Goal: Register for event/course

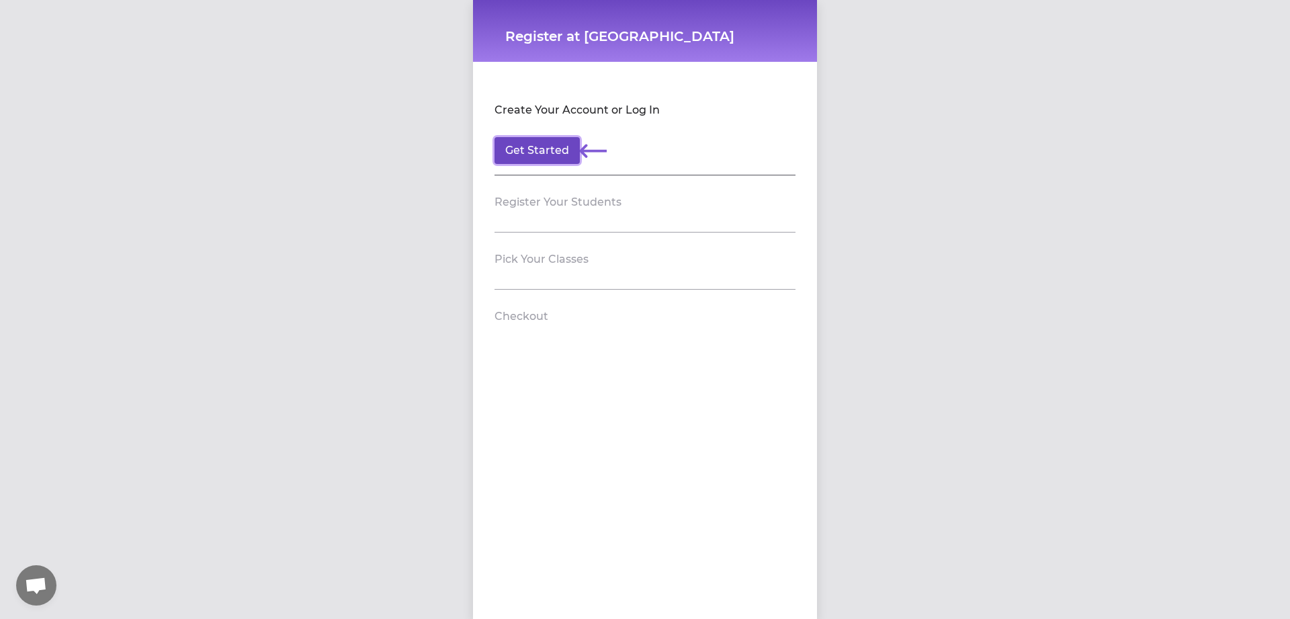
click at [521, 146] on button "Get Started" at bounding box center [536, 150] width 85 height 27
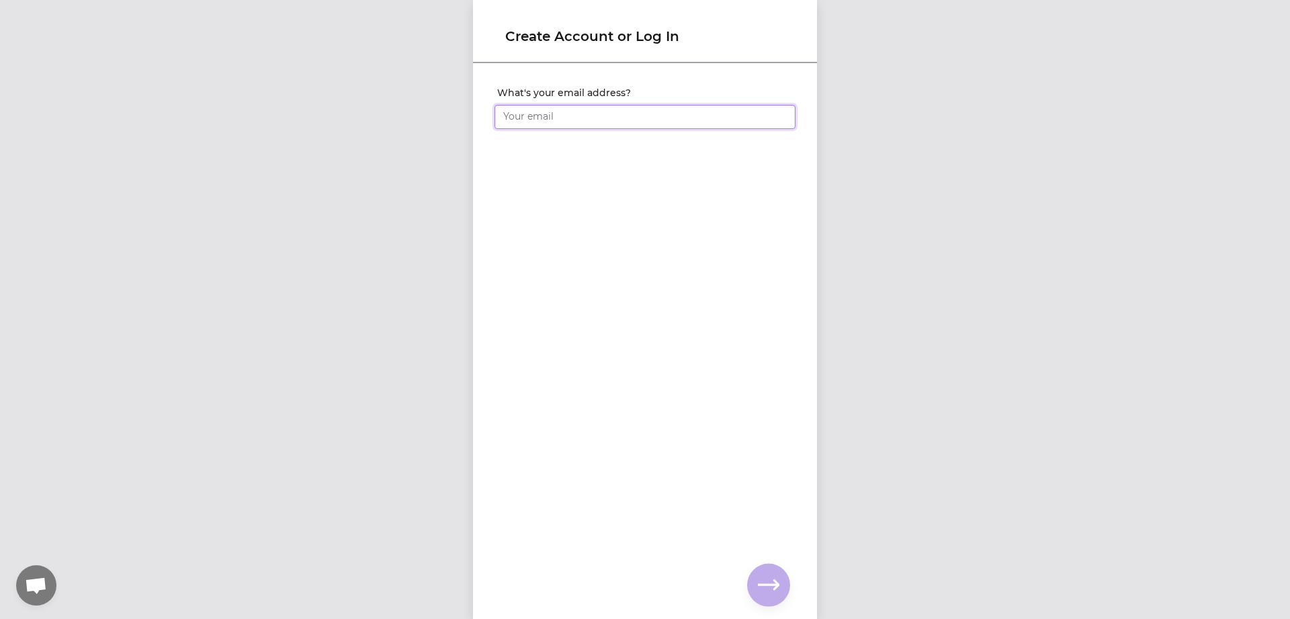
click at [654, 121] on input "What's your email address?" at bounding box center [644, 117] width 301 height 24
type input "[PERSON_NAME][EMAIL_ADDRESS][DOMAIN_NAME]"
click at [757, 296] on div "What's your email address? [PERSON_NAME][EMAIL_ADDRESS][DOMAIN_NAME] You alread…" at bounding box center [645, 318] width 344 height 509
click at [777, 584] on icon "button" at bounding box center [768, 584] width 21 height 10
click at [615, 116] on input "What's your full name?" at bounding box center [644, 117] width 301 height 24
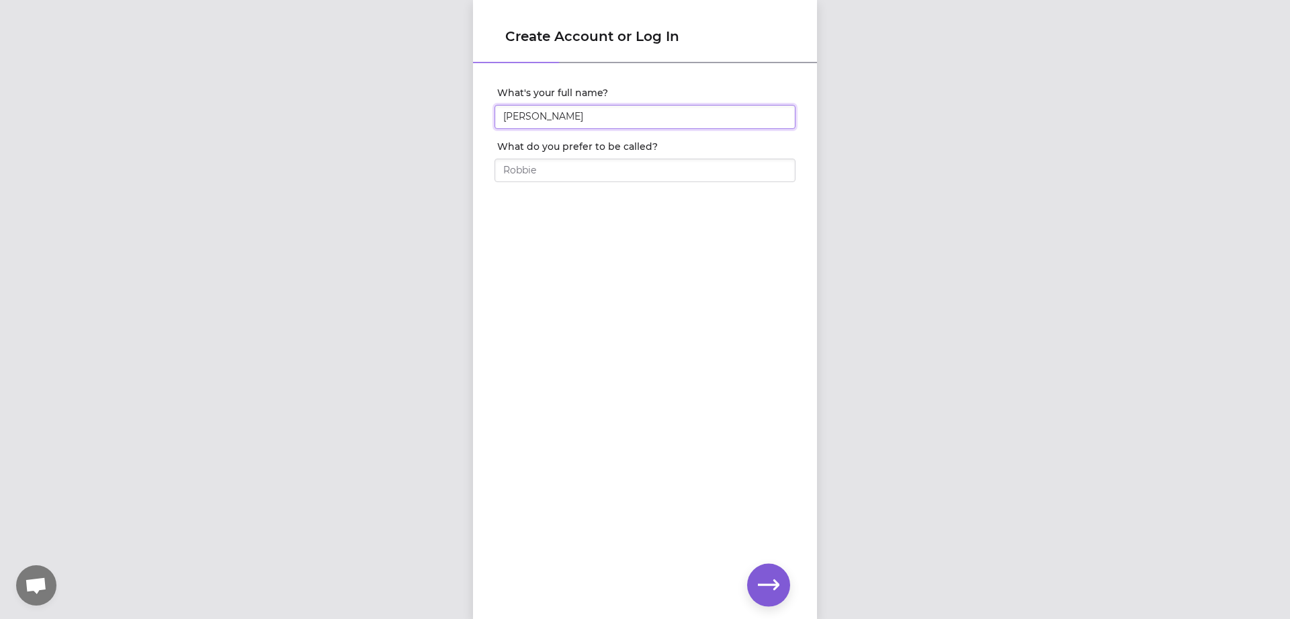
type input "[PERSON_NAME]"
click at [773, 572] on button "button" at bounding box center [768, 585] width 43 height 43
click at [678, 116] on input "What's your phone number?" at bounding box center [644, 117] width 301 height 24
type input "[PHONE_NUMBER]"
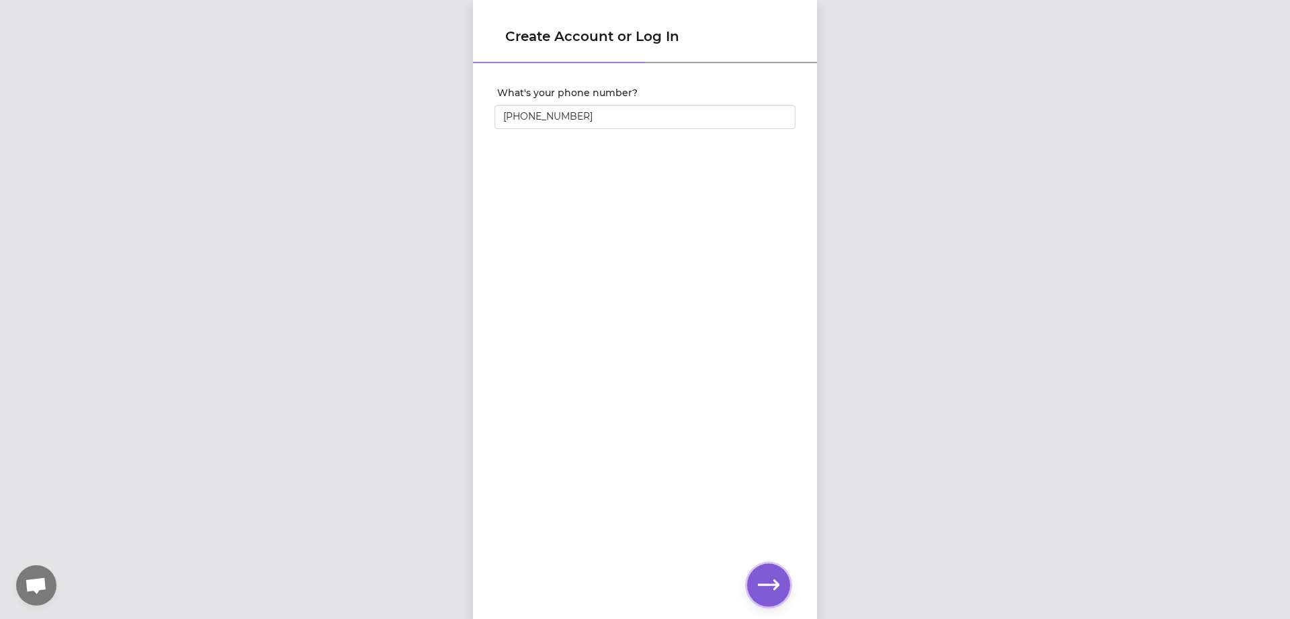
click at [775, 580] on icon "button" at bounding box center [768, 584] width 21 height 10
click at [758, 574] on button "button" at bounding box center [768, 585] width 43 height 43
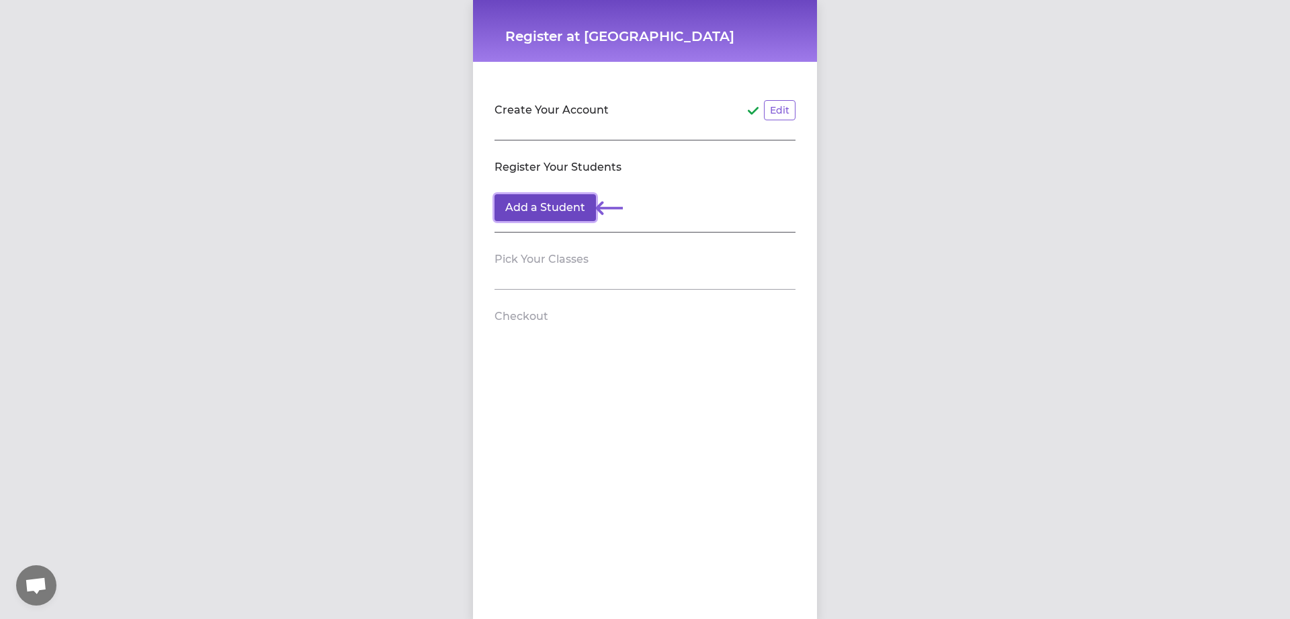
click at [573, 200] on button "Add a Student" at bounding box center [544, 207] width 101 height 27
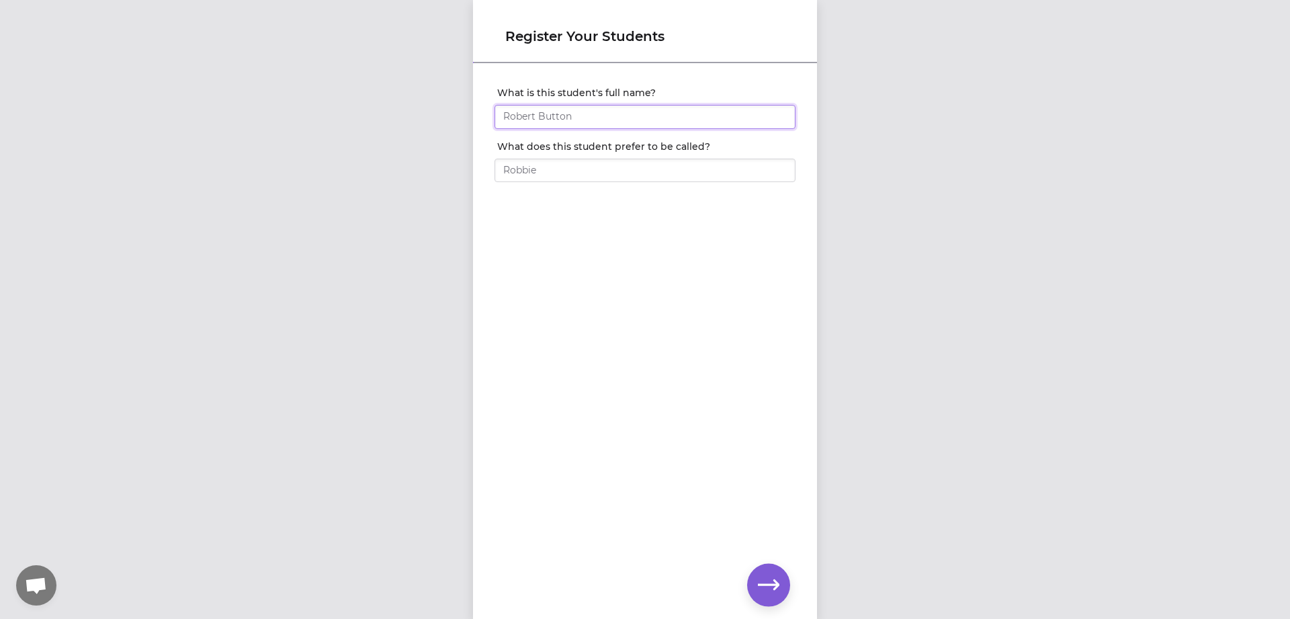
click at [617, 115] on input "What is this student's full name?" at bounding box center [644, 117] width 301 height 24
type input "[PERSON_NAME]"
click at [771, 593] on icon "button" at bounding box center [768, 584] width 21 height 21
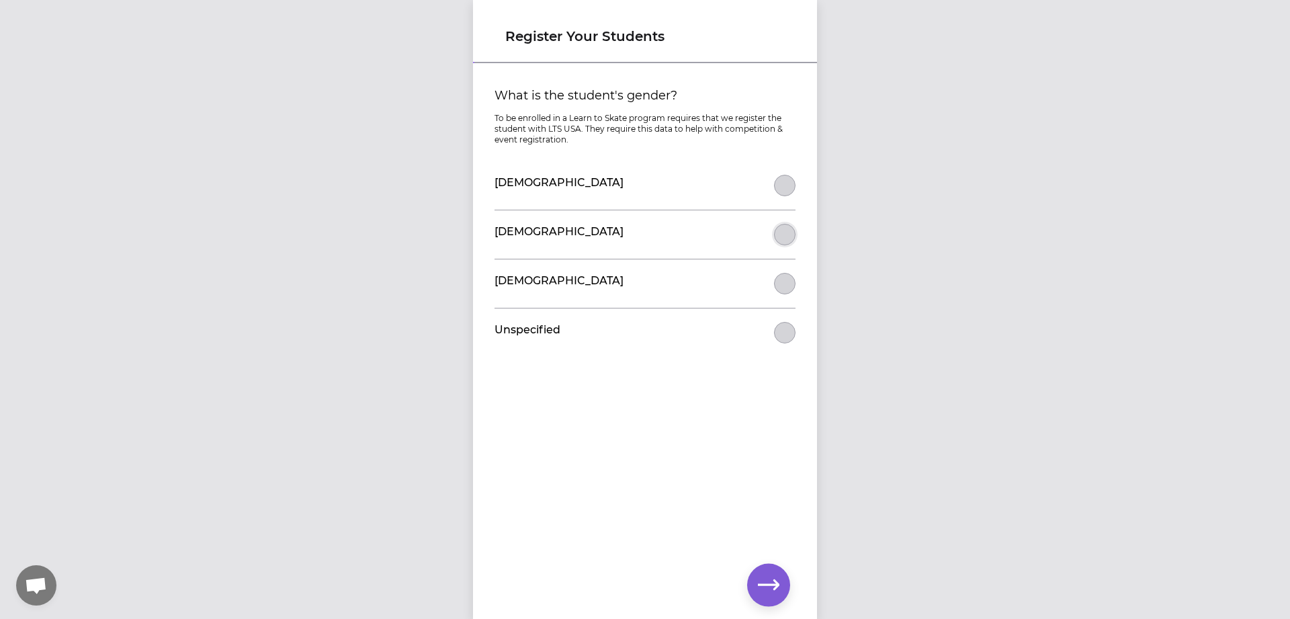
click at [787, 241] on button "What is the student's gender?" at bounding box center [784, 234] width 21 height 21
click at [773, 580] on icon "button" at bounding box center [768, 584] width 21 height 21
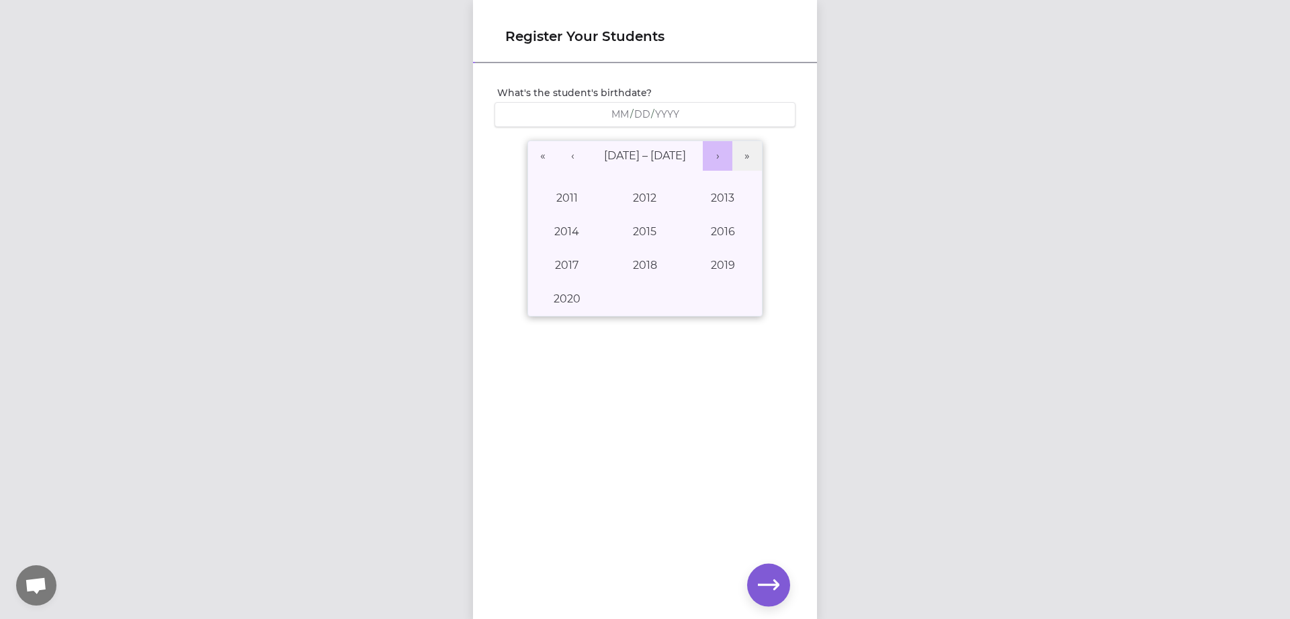
click at [726, 155] on button "›" at bounding box center [718, 156] width 30 height 30
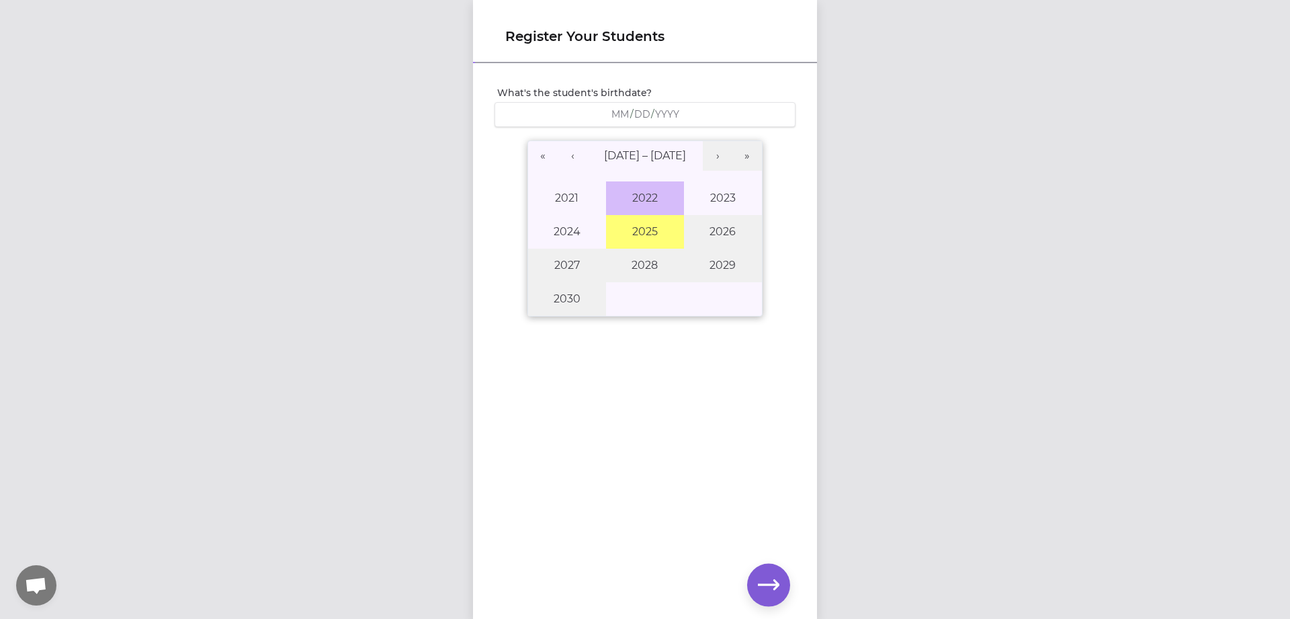
click at [650, 189] on button "2022" at bounding box center [645, 198] width 78 height 34
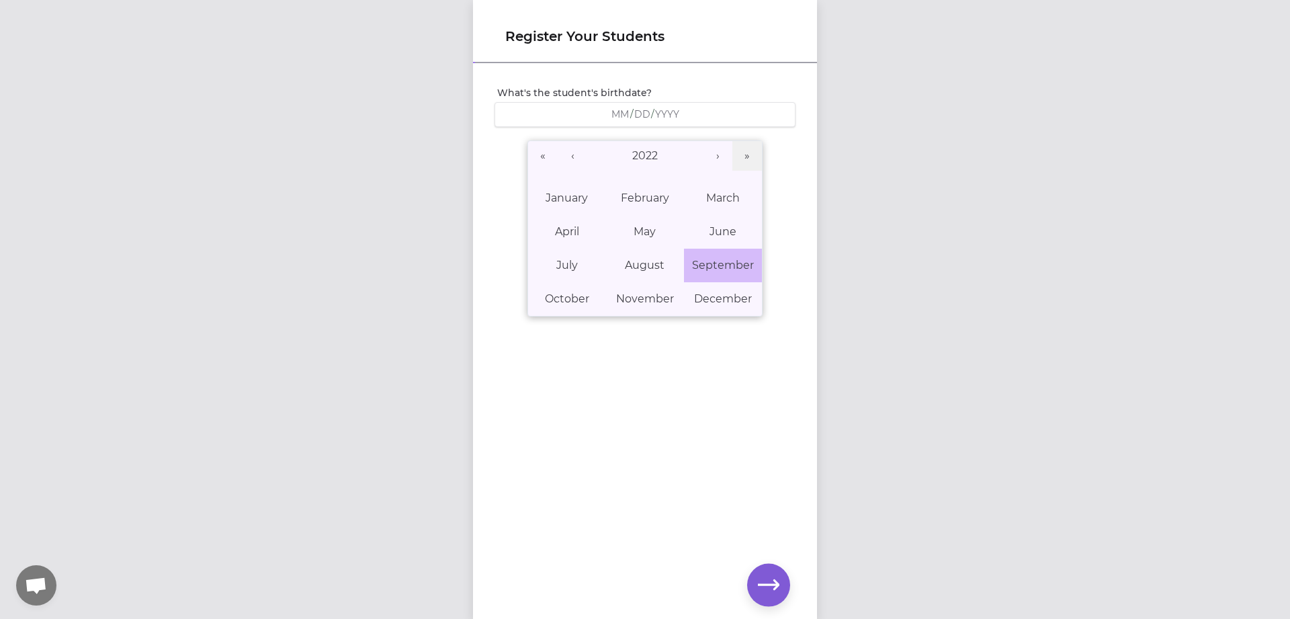
click at [724, 266] on abbr "September" at bounding box center [723, 265] width 62 height 13
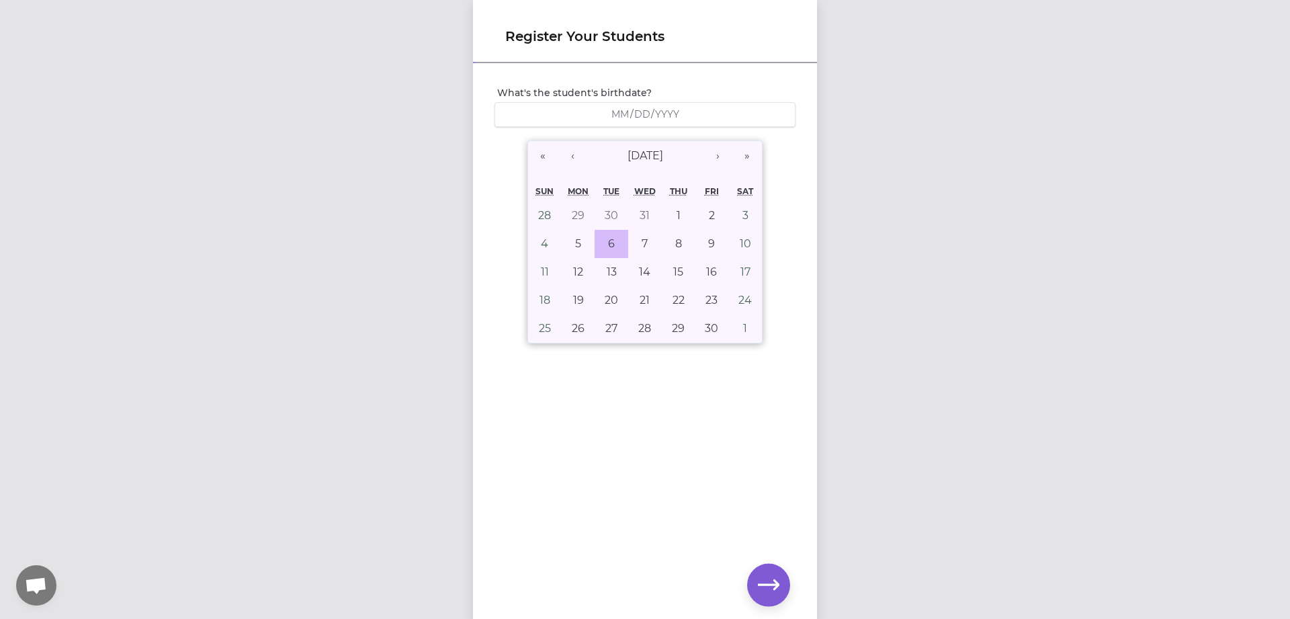
click at [613, 245] on abbr "6" at bounding box center [611, 243] width 7 height 13
type input "[DATE]"
type input "9"
type input "6"
type input "2022"
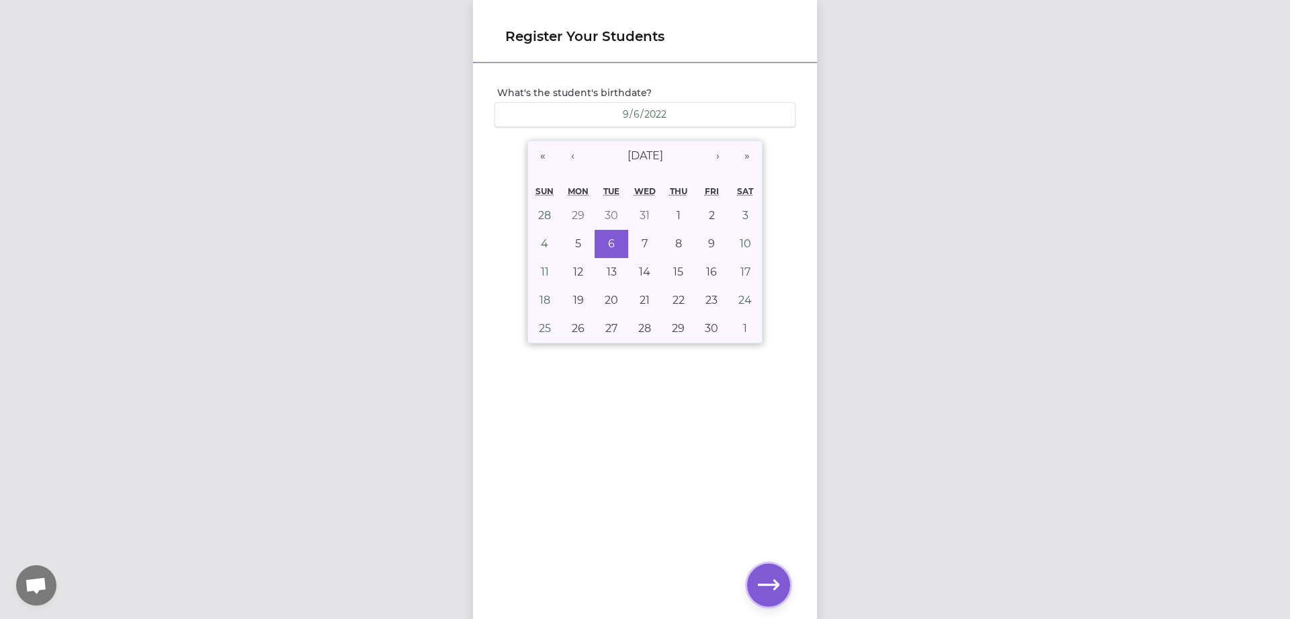
click at [760, 588] on icon "button" at bounding box center [768, 584] width 21 height 21
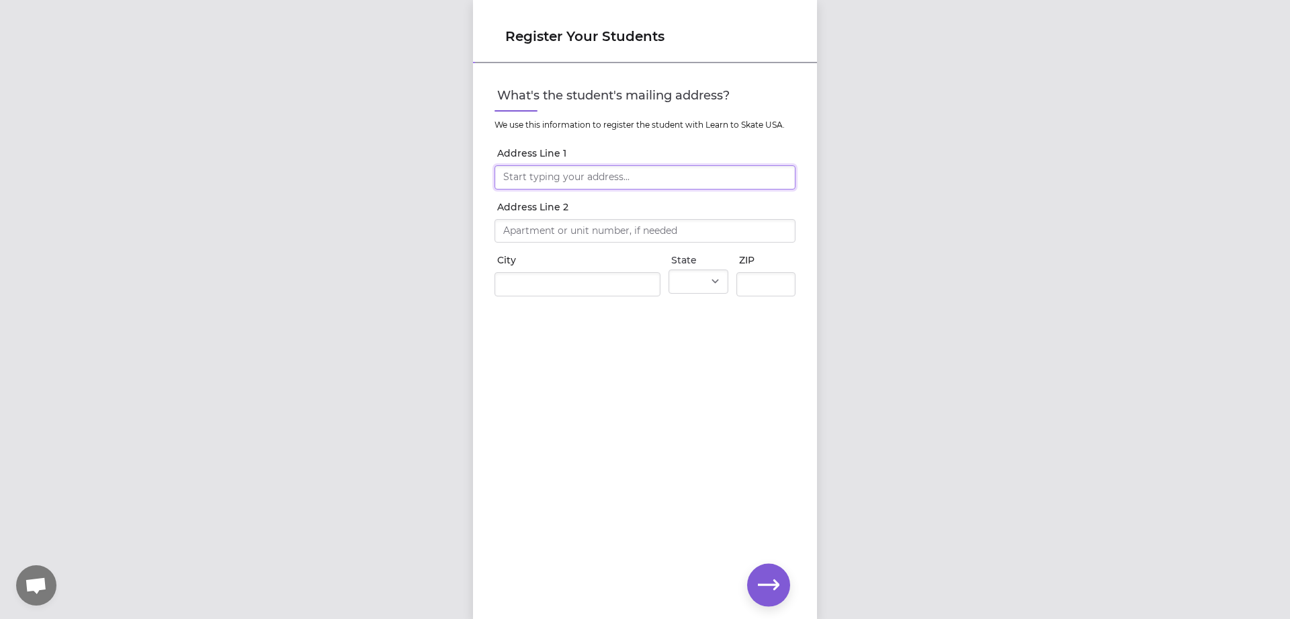
click at [653, 175] on input "Address Line 1" at bounding box center [644, 177] width 301 height 24
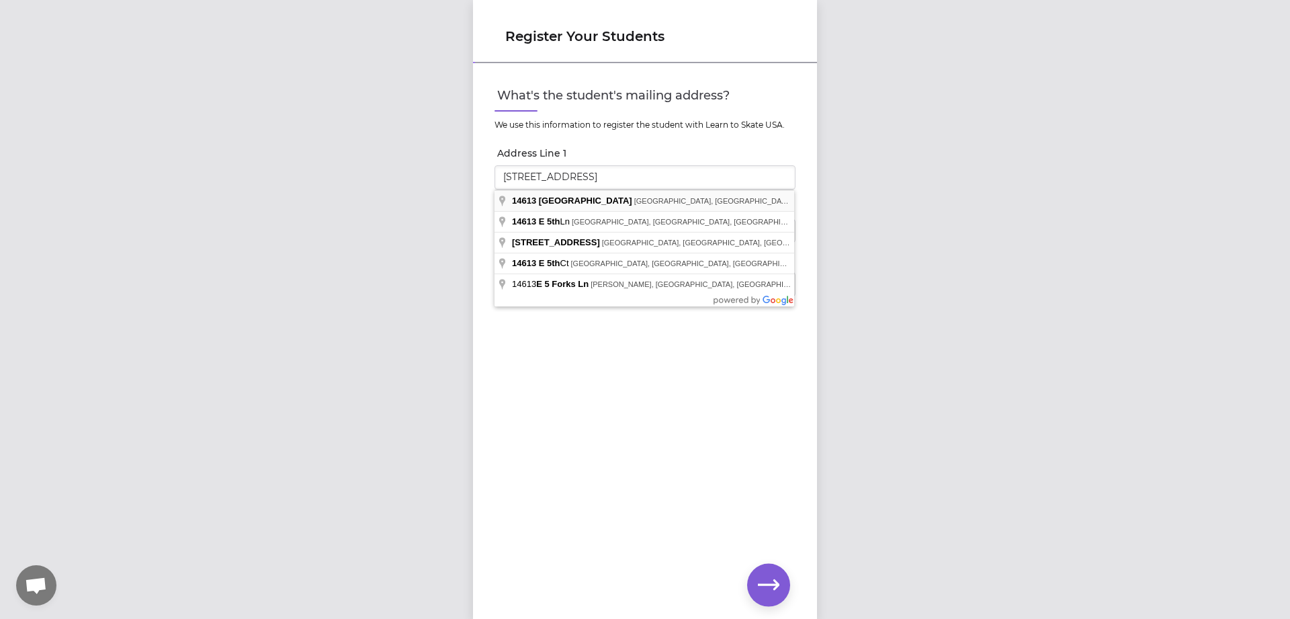
type input "[STREET_ADDRESS]"
type input "[GEOGRAPHIC_DATA]"
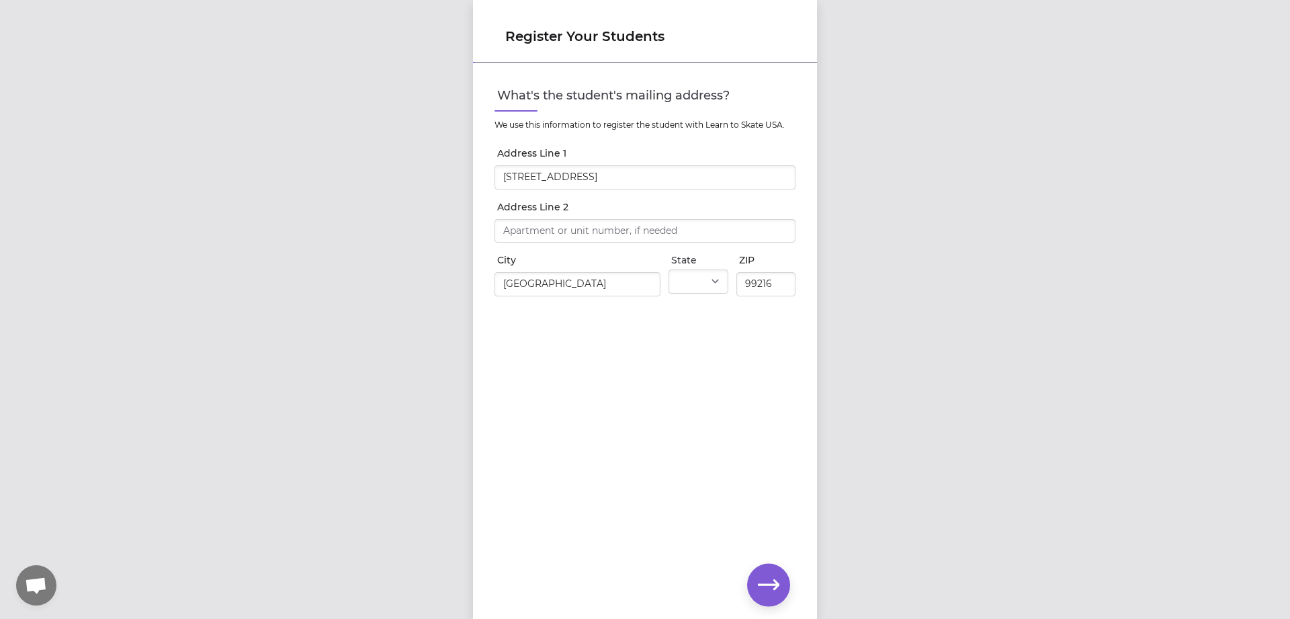
select select "WA"
type input "99216"
click at [773, 581] on icon "button" at bounding box center [768, 584] width 21 height 21
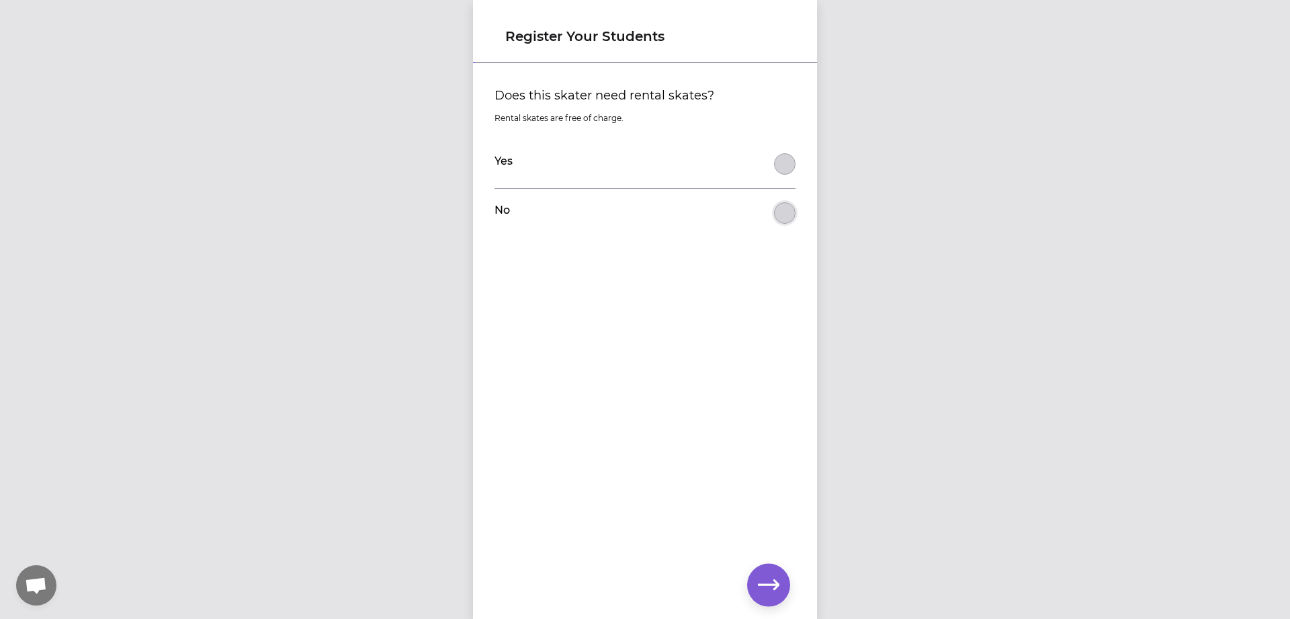
click at [791, 217] on button "Does this skater need rental skates?" at bounding box center [784, 212] width 21 height 21
click at [783, 590] on button "button" at bounding box center [768, 585] width 43 height 43
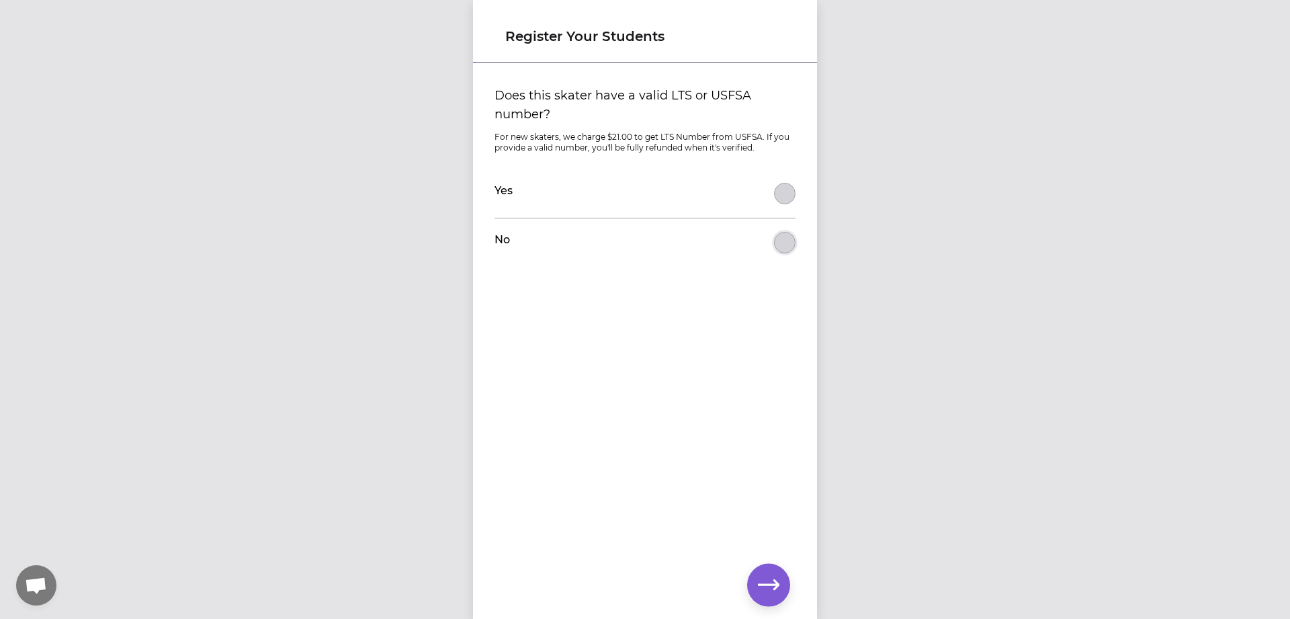
click at [788, 246] on button "Does this skater have a valid LTS or USFSA number?" at bounding box center [784, 242] width 21 height 21
click at [770, 593] on icon "button" at bounding box center [768, 584] width 21 height 21
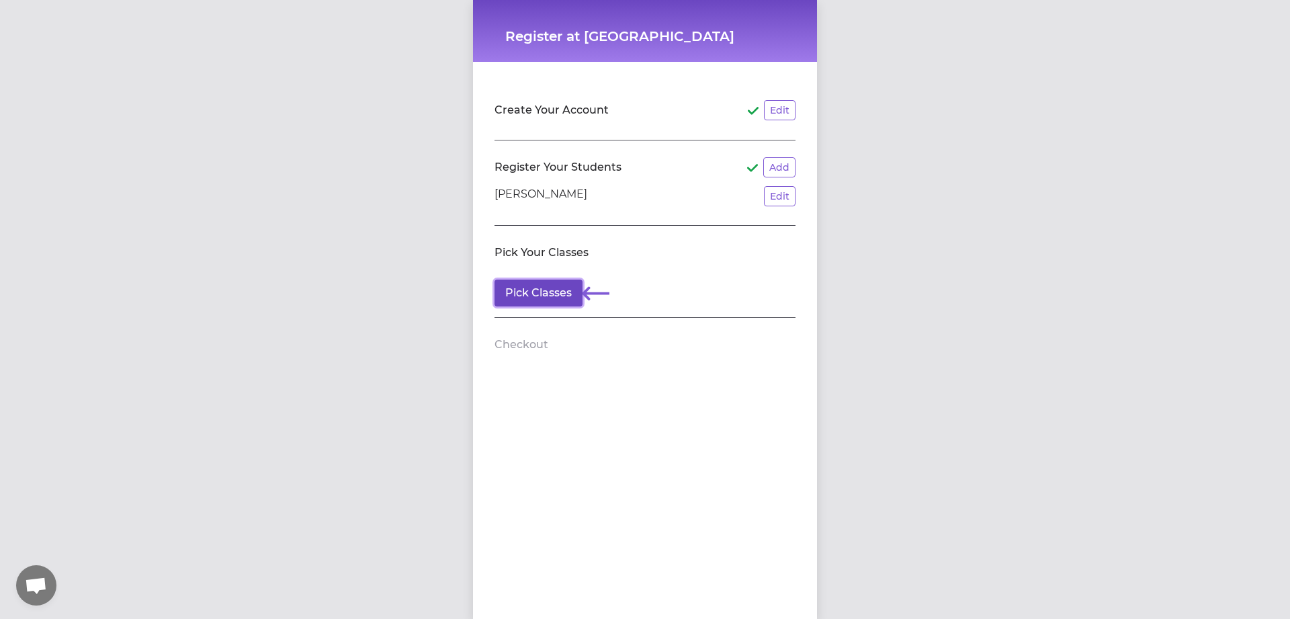
click at [554, 286] on button "Pick Classes" at bounding box center [538, 292] width 88 height 27
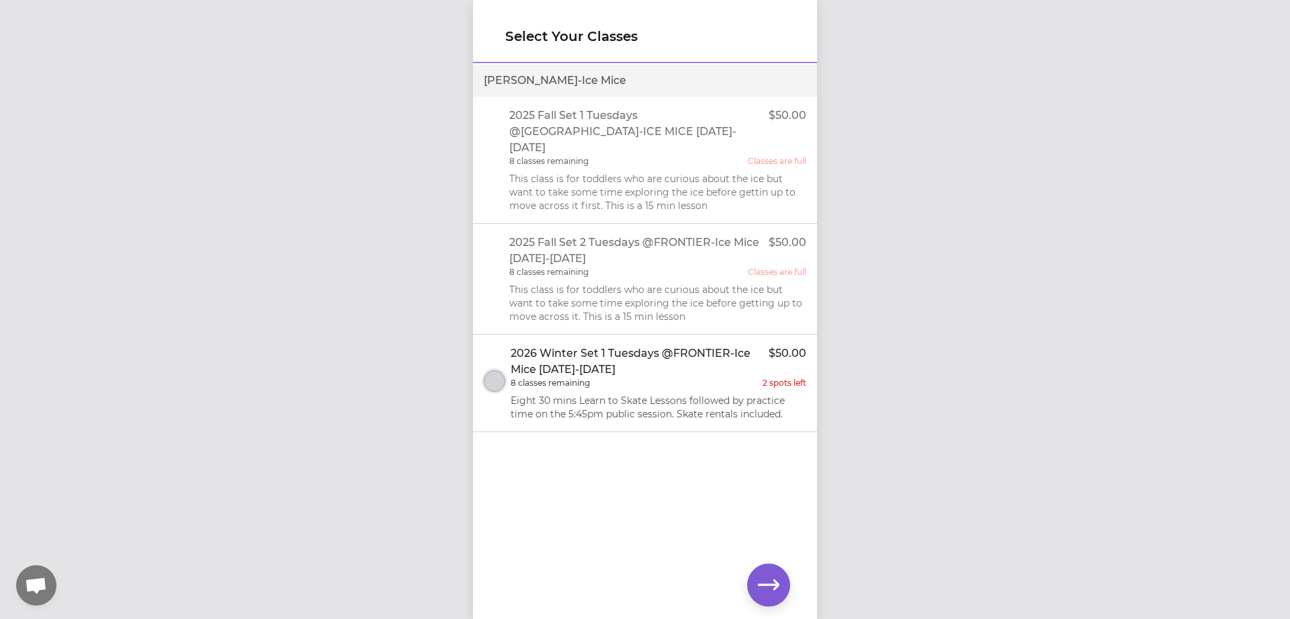
click at [494, 370] on button "select class" at bounding box center [494, 380] width 21 height 21
click at [785, 378] on p "2 spots left" at bounding box center [785, 383] width 44 height 11
click at [486, 370] on button "select class" at bounding box center [494, 380] width 21 height 21
click at [765, 587] on icon "button" at bounding box center [768, 584] width 21 height 21
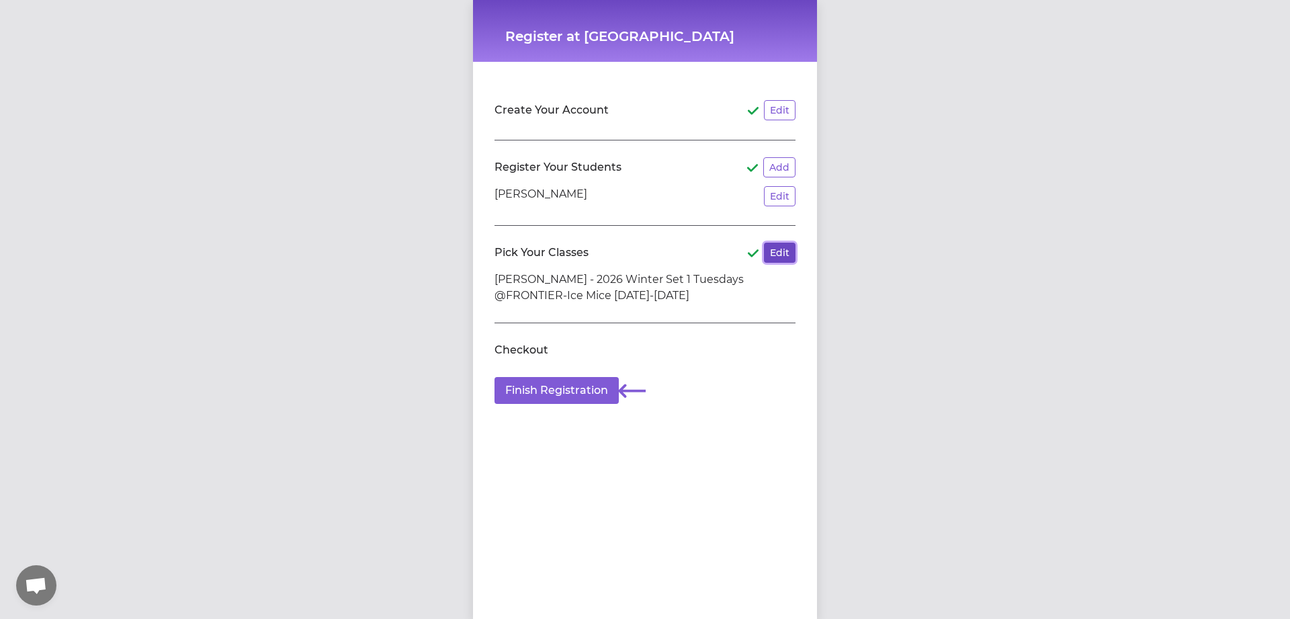
click at [781, 254] on button "Edit" at bounding box center [780, 253] width 32 height 20
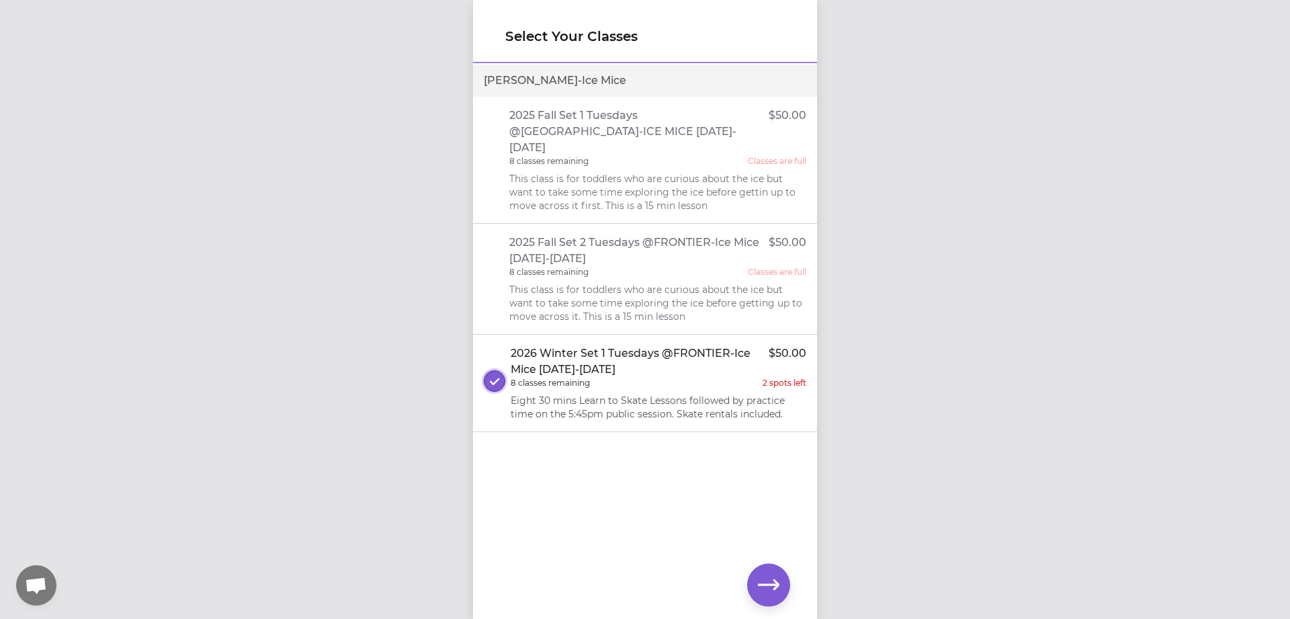
click at [492, 377] on icon "select class" at bounding box center [495, 381] width 10 height 9
